Goal: Navigation & Orientation: Find specific page/section

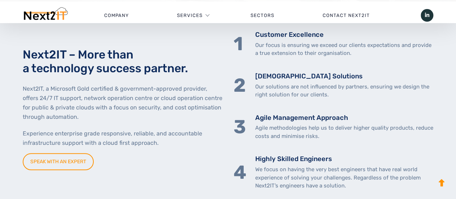
scroll to position [252, 0]
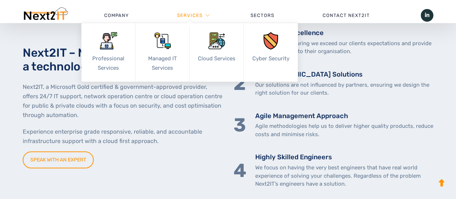
click at [207, 16] on li "Services Professional Services Structured Cabling Information Systems Audit Sta…" at bounding box center [190, 16] width 74 height 22
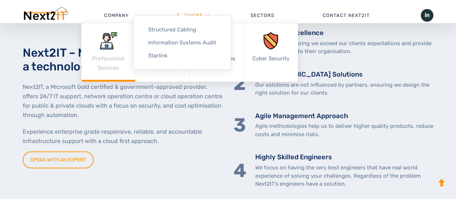
click at [113, 61] on link "Professional Services" at bounding box center [109, 52] width 54 height 58
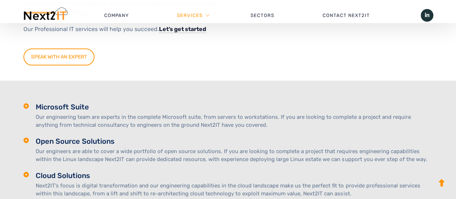
scroll to position [505, 0]
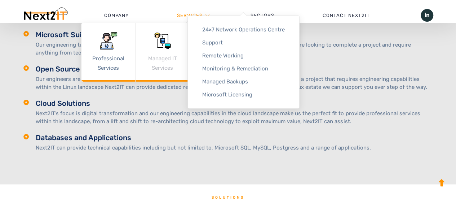
click at [165, 55] on link "Managed IT Services" at bounding box center [163, 52] width 54 height 58
